Goal: Find contact information: Find contact information

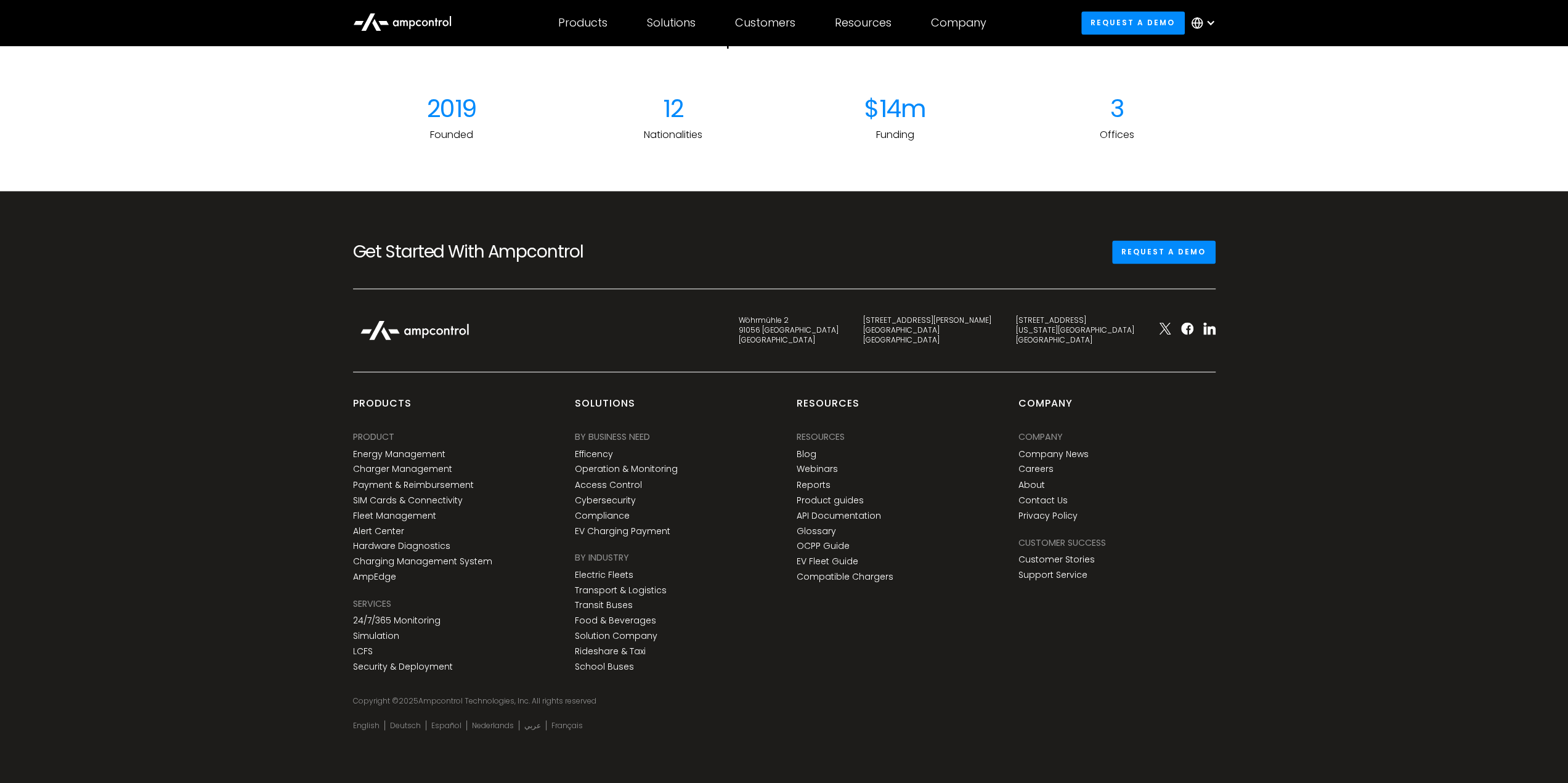
scroll to position [1878, 0]
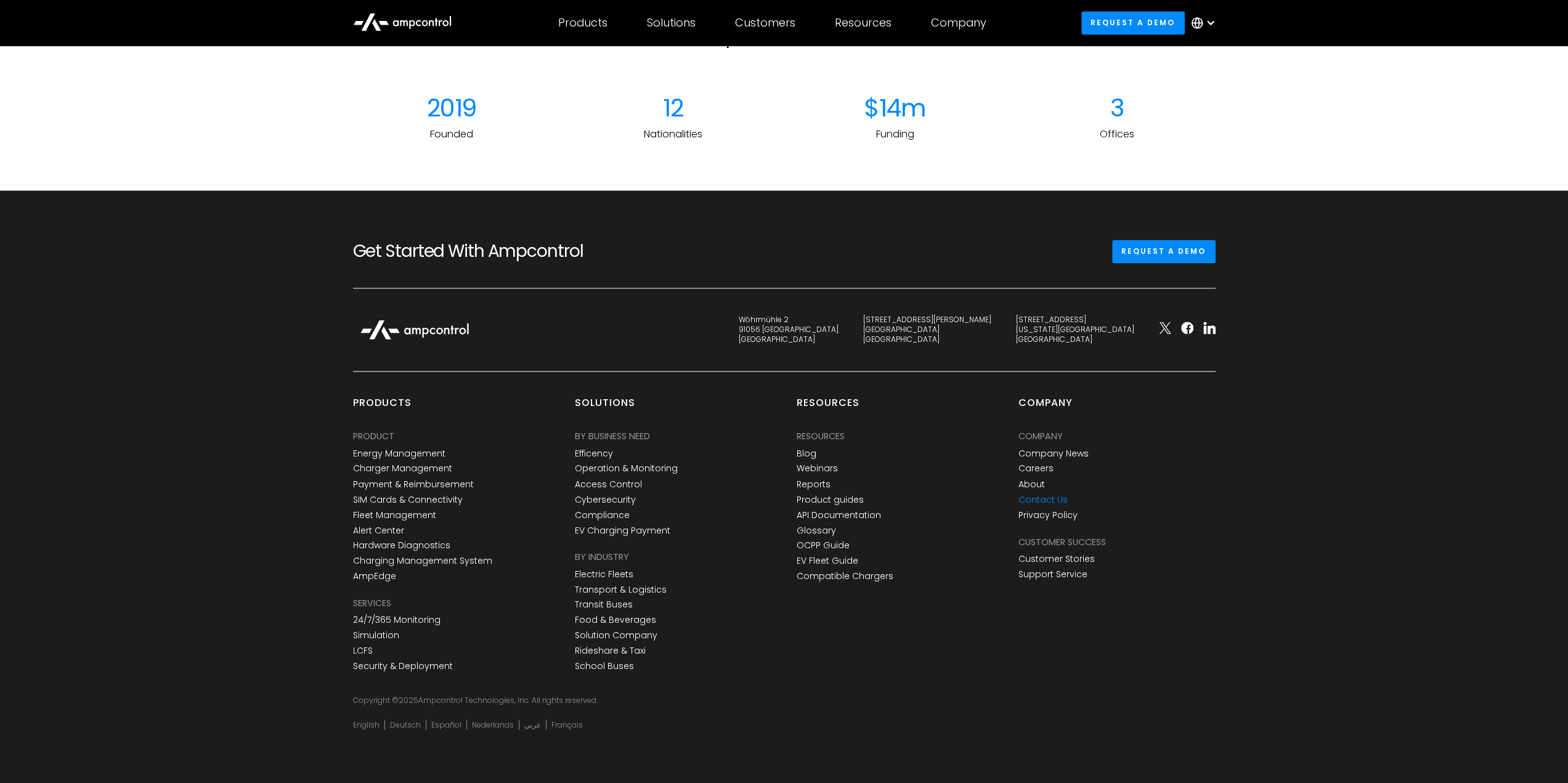
click at [1036, 497] on link "Contact Us" at bounding box center [1043, 499] width 49 height 11
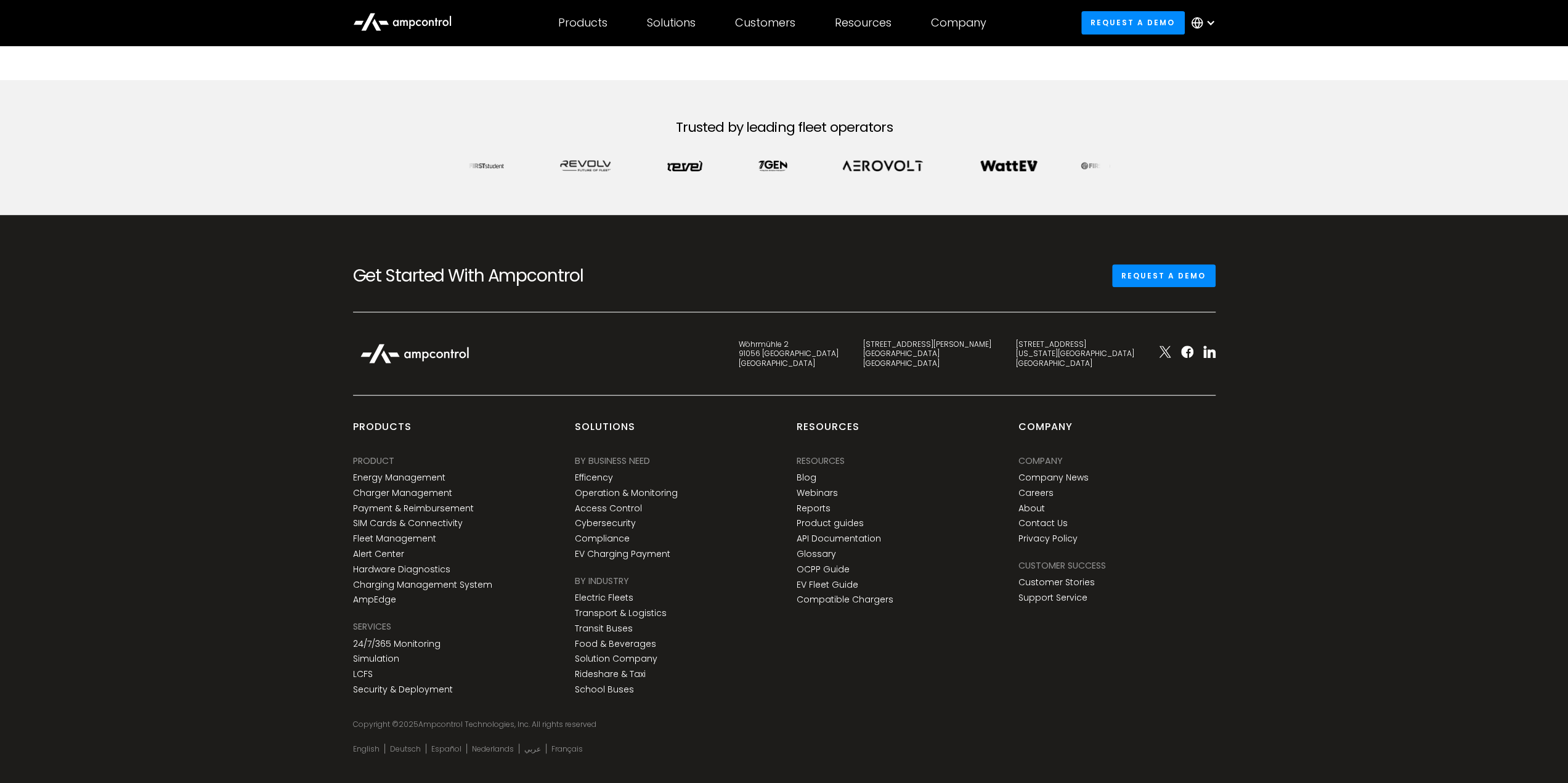
scroll to position [590, 0]
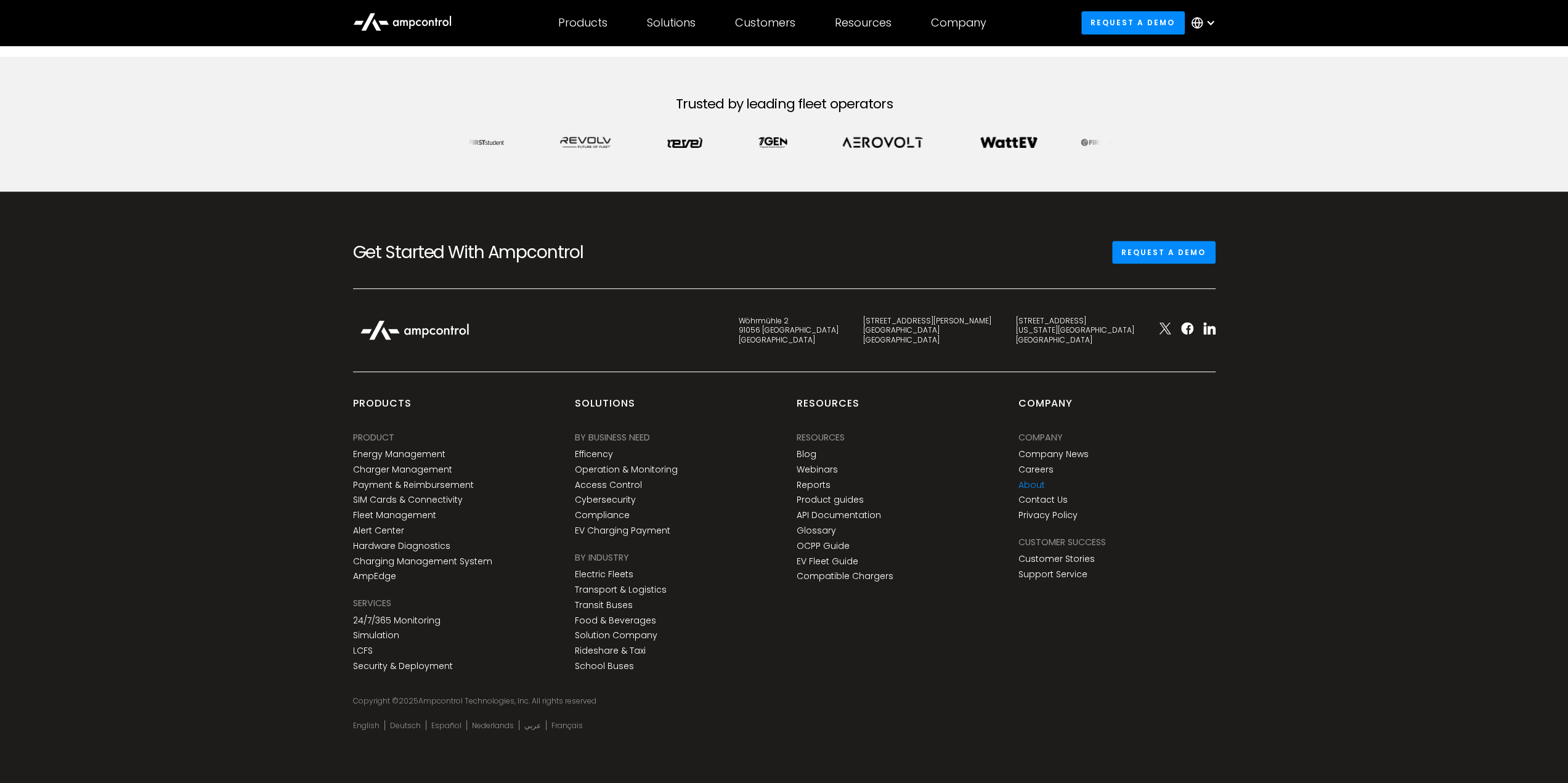
click at [1027, 480] on link "About" at bounding box center [1032, 485] width 26 height 11
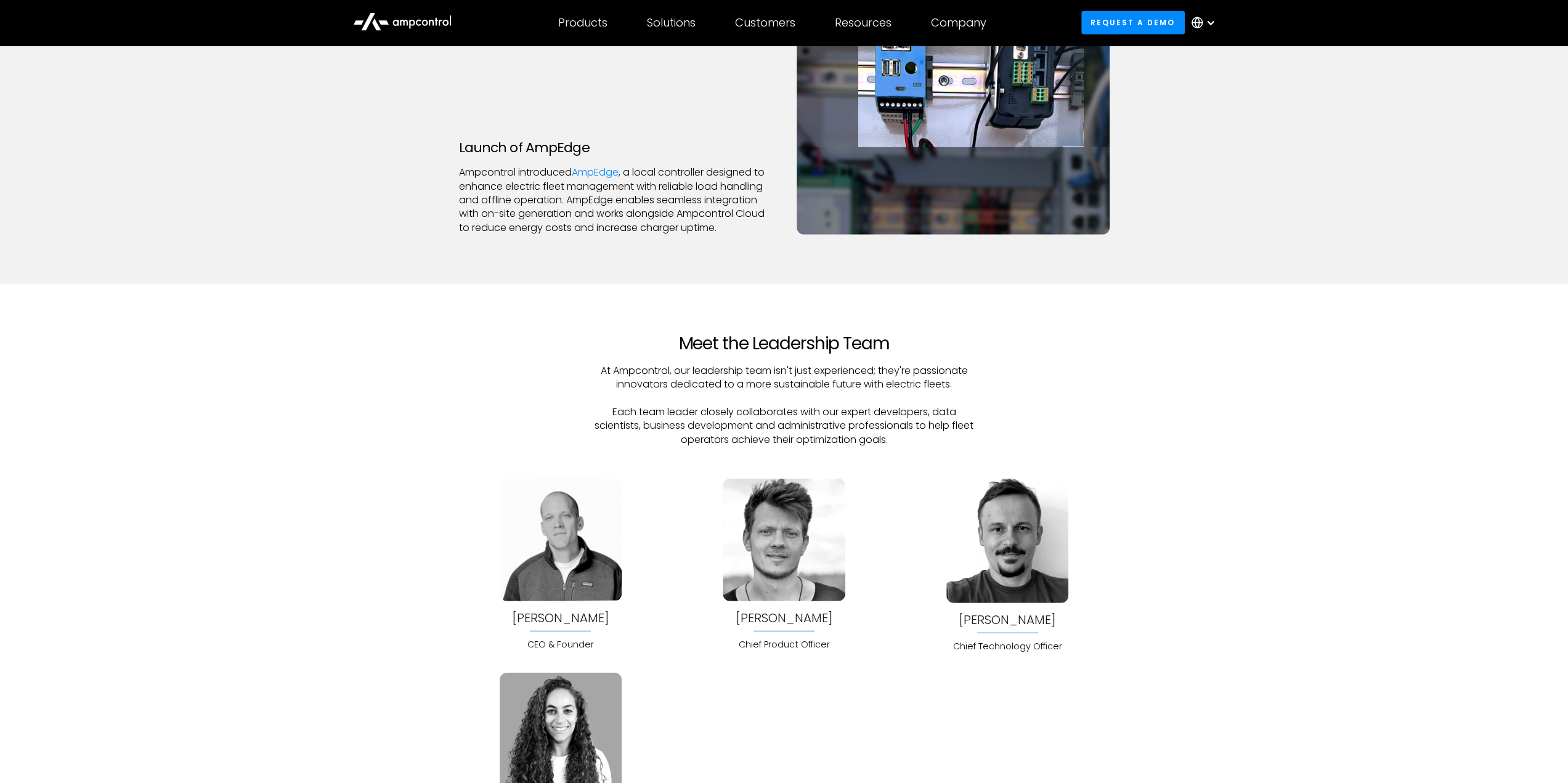
scroll to position [3265, 0]
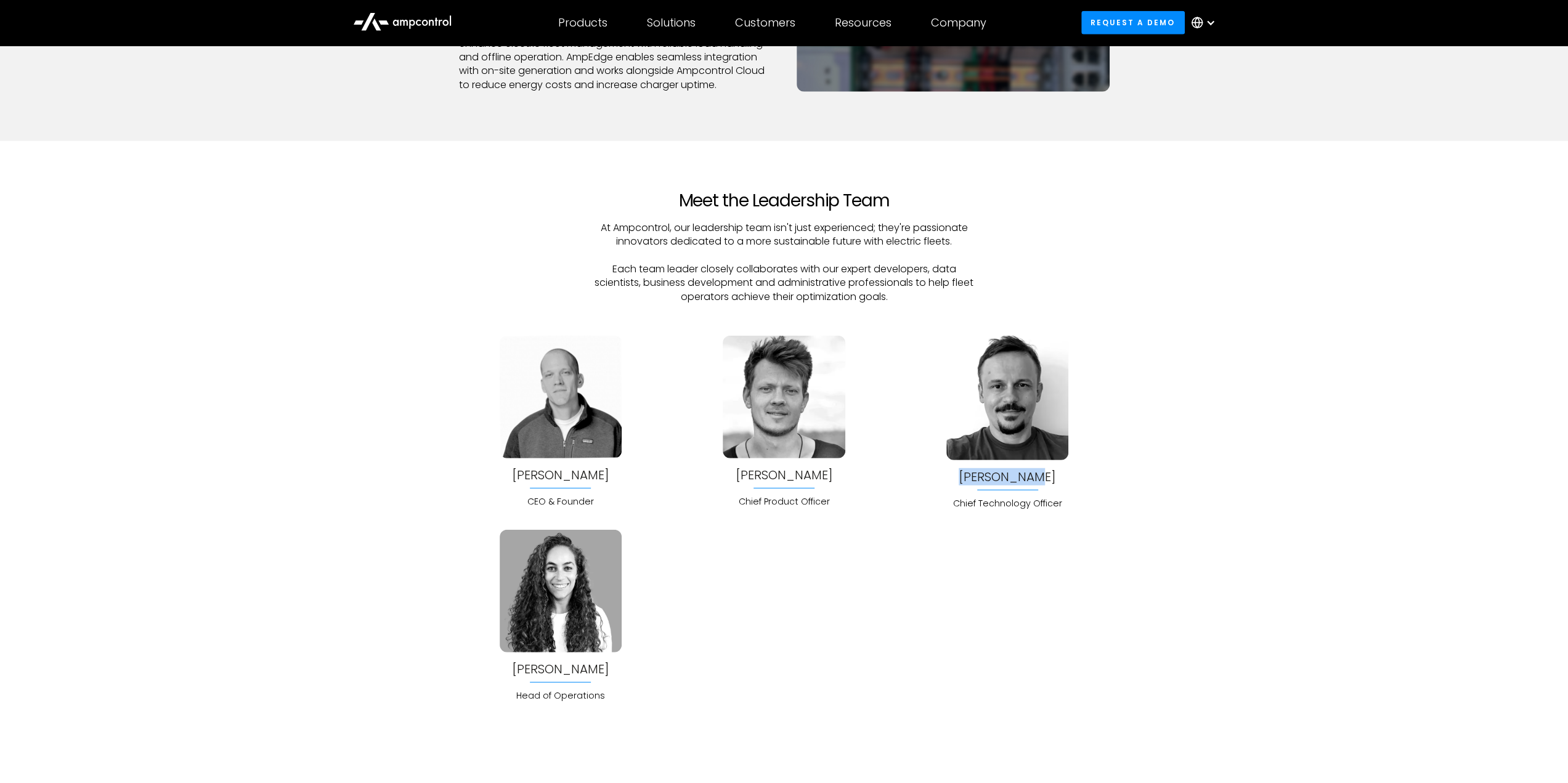
drag, startPoint x: 964, startPoint y: 472, endPoint x: 1058, endPoint y: 473, distance: 94.0
click at [1058, 473] on div "Bela Patkai Chief Technology Officer" at bounding box center [1007, 422] width 122 height 174
copy div "Bela Patkai"
drag, startPoint x: 507, startPoint y: 470, endPoint x: 616, endPoint y: 472, distance: 109.0
click at [616, 472] on div "Joachim Lohse CEO & Founder" at bounding box center [561, 422] width 122 height 172
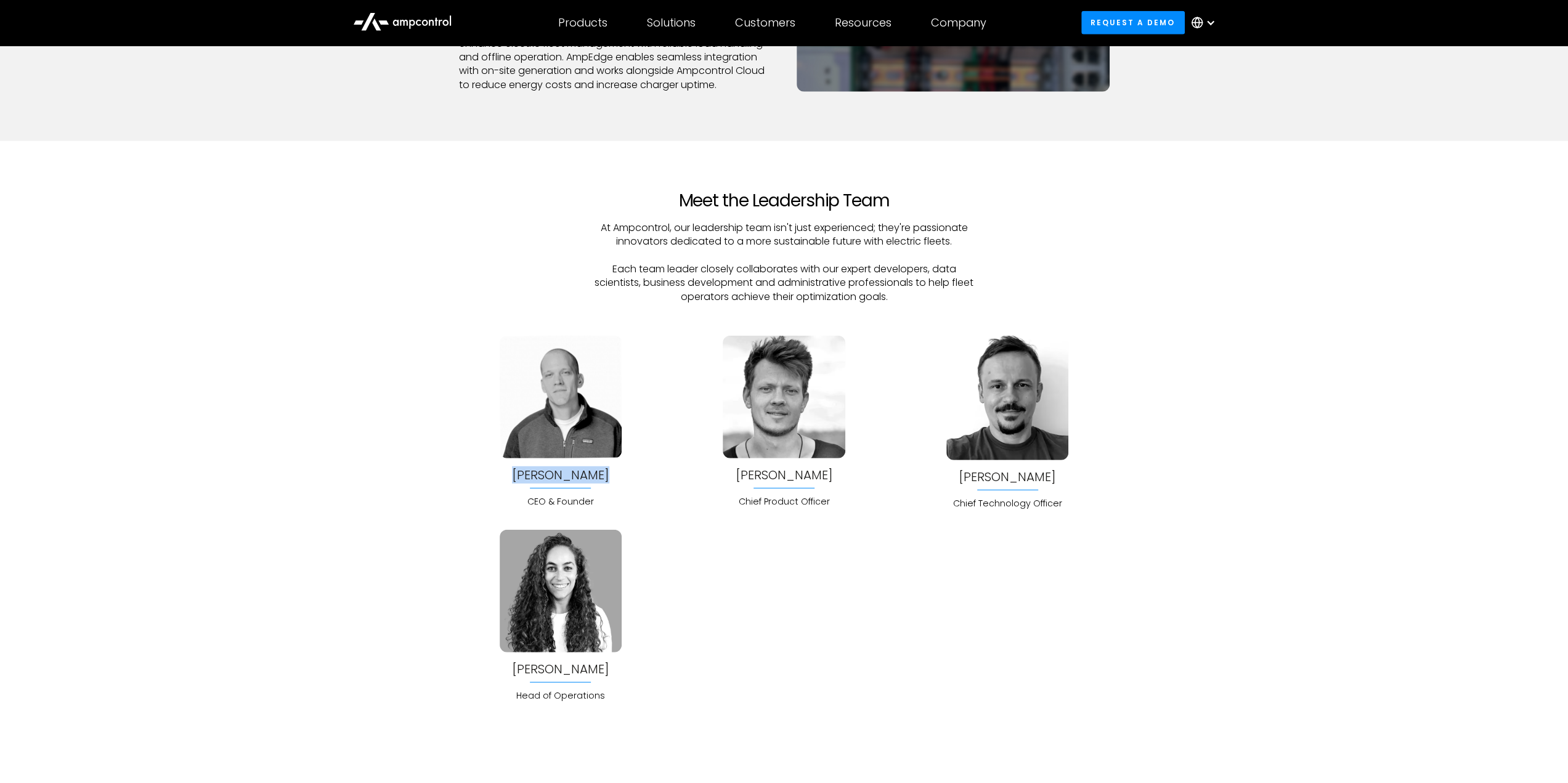
copy div "Joachim Lohse"
drag, startPoint x: 725, startPoint y: 471, endPoint x: 835, endPoint y: 475, distance: 110.1
click at [835, 475] on div "Jonas Schlund Chief Product Officer" at bounding box center [784, 422] width 122 height 172
copy div "Jonas Schlund"
